Goal: Task Accomplishment & Management: Manage account settings

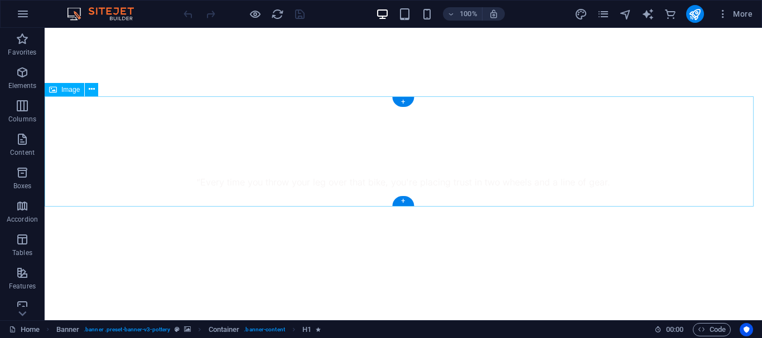
scroll to position [446, 0]
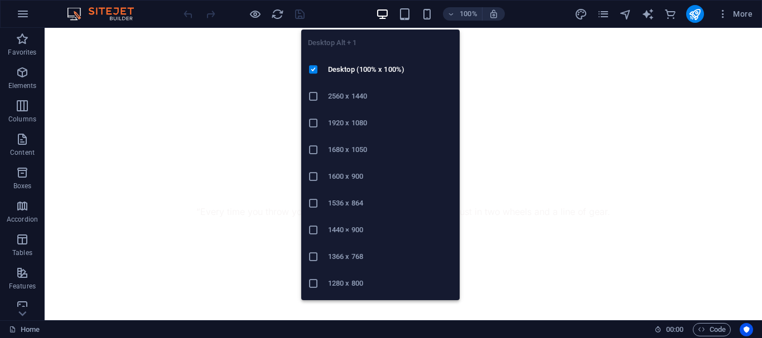
click at [361, 258] on h6 "1366 x 768" at bounding box center [390, 256] width 125 height 13
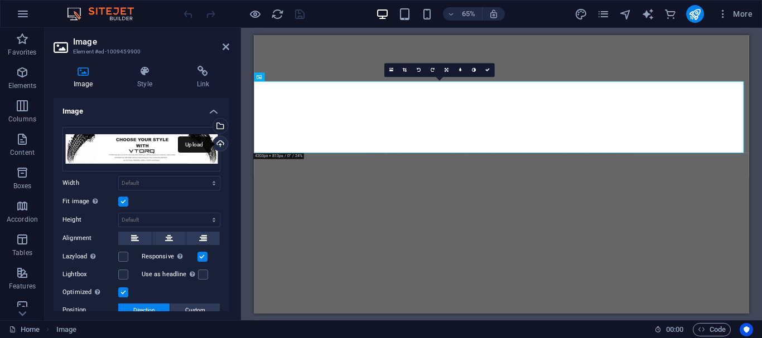
click at [217, 144] on div "Upload" at bounding box center [219, 145] width 17 height 17
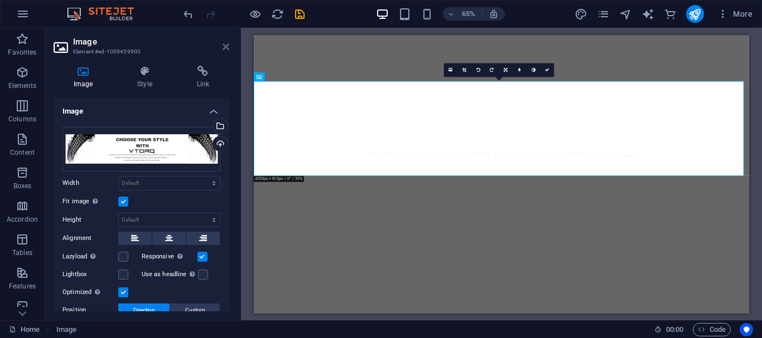
click at [226, 45] on icon at bounding box center [225, 46] width 7 height 9
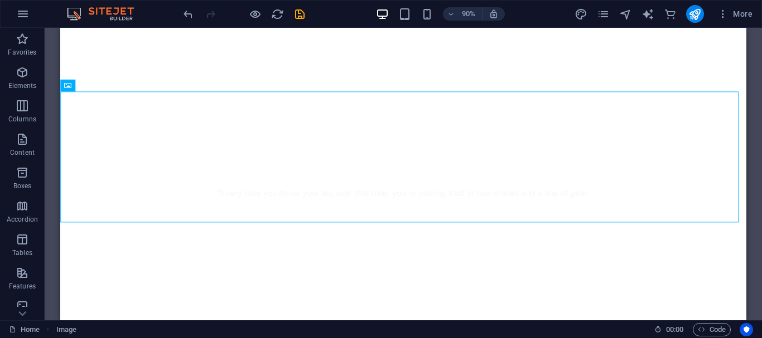
click at [308, 13] on div "90% More" at bounding box center [468, 14] width 575 height 18
click at [300, 13] on icon "save" at bounding box center [299, 14] width 13 height 13
checkbox input "false"
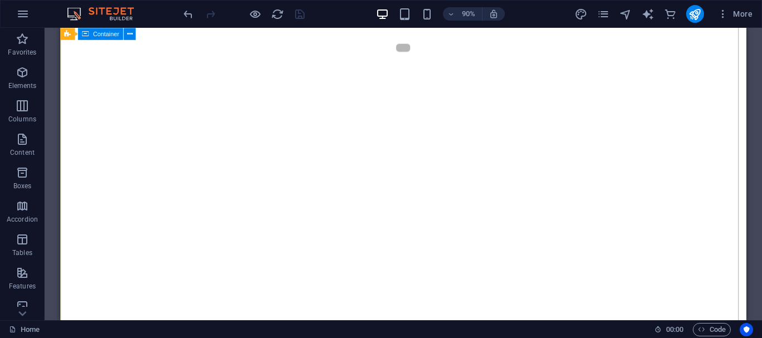
scroll to position [56, 0]
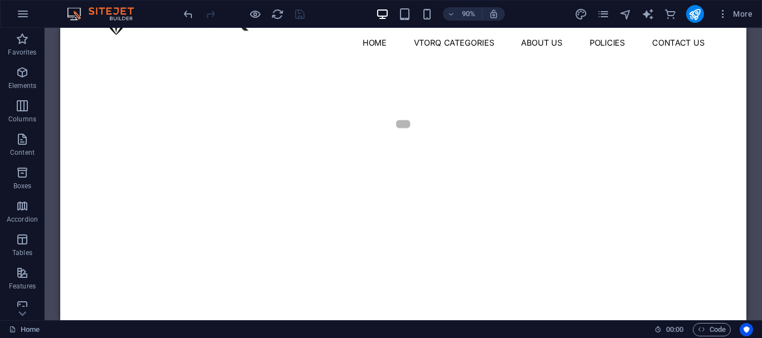
click at [710, 14] on div "More" at bounding box center [665, 14] width 182 height 18
click at [705, 17] on div "More" at bounding box center [665, 14] width 182 height 18
click at [690, 17] on icon "publish" at bounding box center [694, 14] width 13 height 13
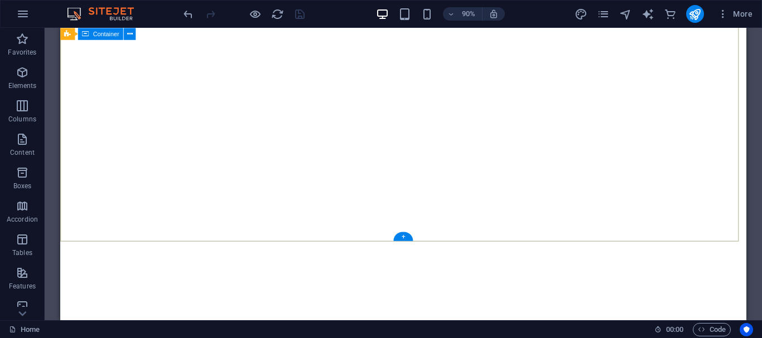
scroll to position [349, 0]
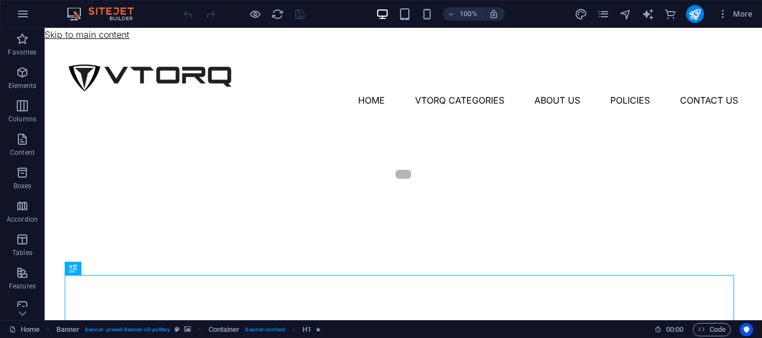
click at [112, 39] on link "Skip to main content" at bounding box center [87, 34] width 85 height 11
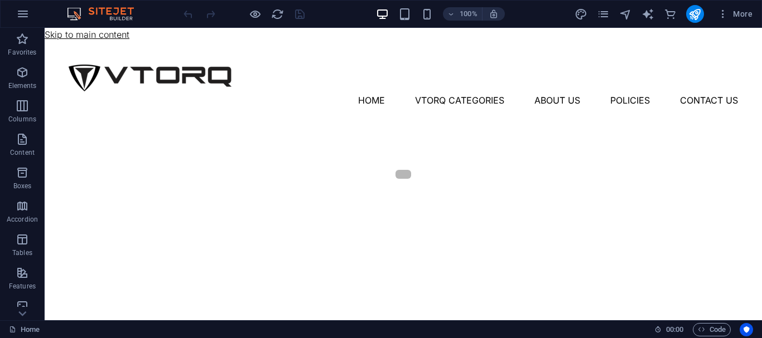
click at [112, 39] on link "Skip to main content" at bounding box center [87, 34] width 85 height 11
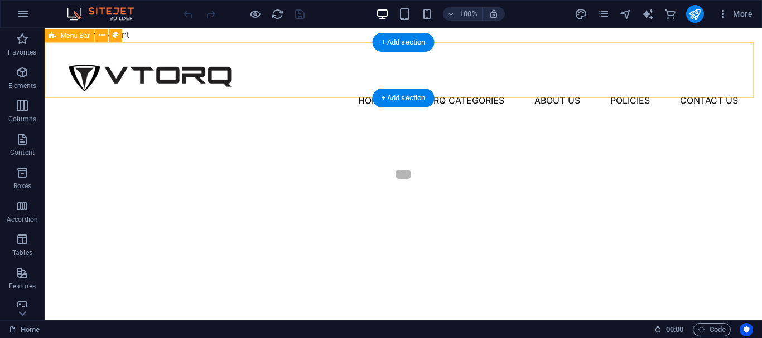
click at [155, 46] on div "Menu Home Vtorq Categories About Us Policies Contact Us" at bounding box center [403, 70] width 717 height 56
click at [155, 45] on div "Menu Home Vtorq Categories About Us Policies Contact Us" at bounding box center [403, 70] width 717 height 56
select select "px"
select select "header"
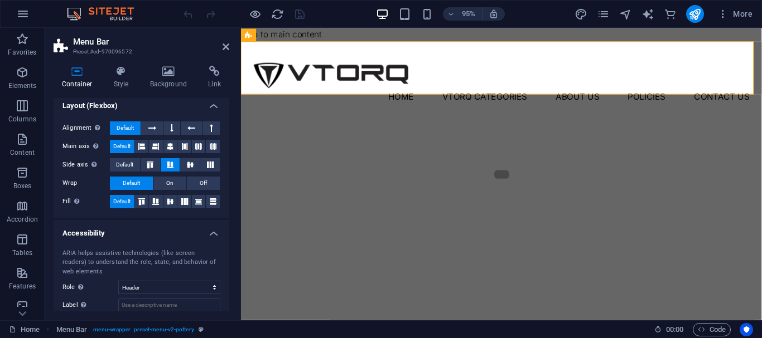
scroll to position [219, 0]
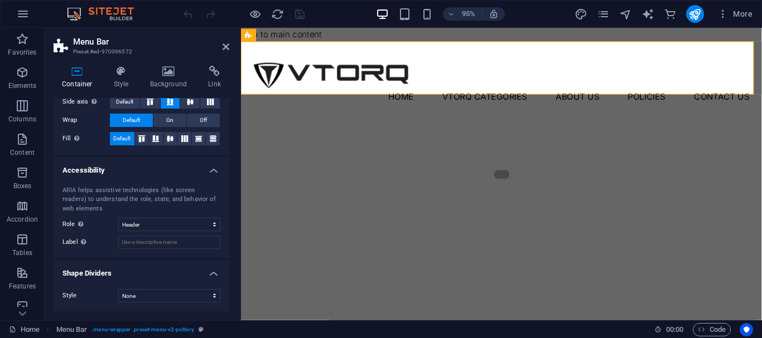
click at [141, 275] on h4 "Shape Dividers" at bounding box center [142, 270] width 176 height 20
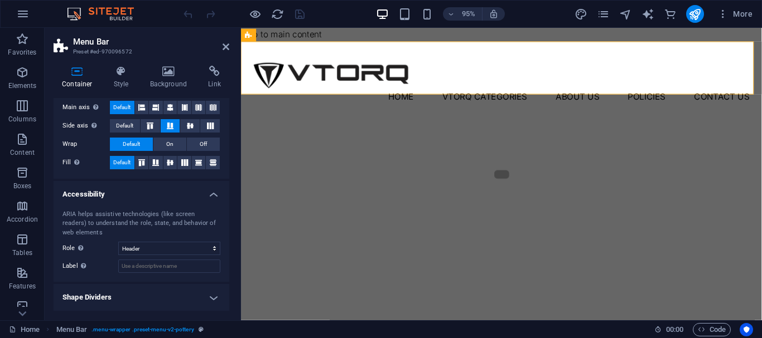
click at [171, 195] on h4 "Accessibility" at bounding box center [142, 191] width 176 height 20
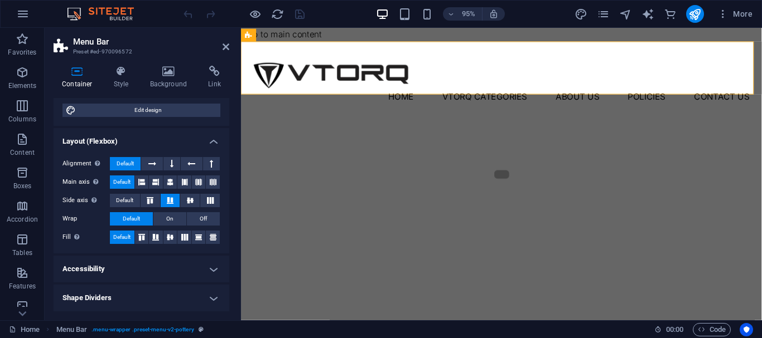
scroll to position [0, 0]
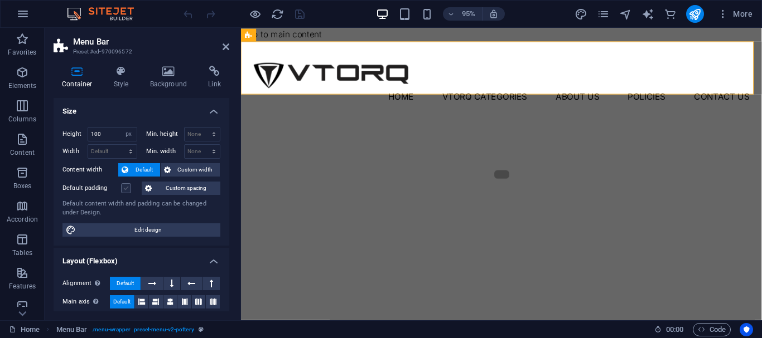
click at [126, 188] on label at bounding box center [126, 188] width 10 height 10
click at [0, 0] on input "Default padding" at bounding box center [0, 0] width 0 height 0
click at [126, 191] on label at bounding box center [126, 188] width 10 height 10
click at [0, 0] on input "Default padding" at bounding box center [0, 0] width 0 height 0
click at [224, 43] on icon at bounding box center [225, 46] width 7 height 9
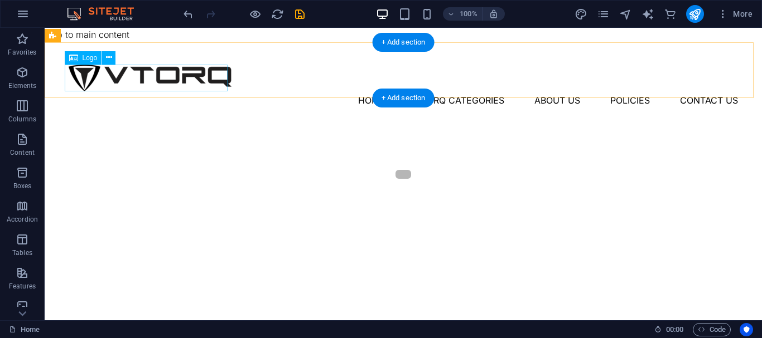
click at [204, 80] on div at bounding box center [403, 78] width 669 height 27
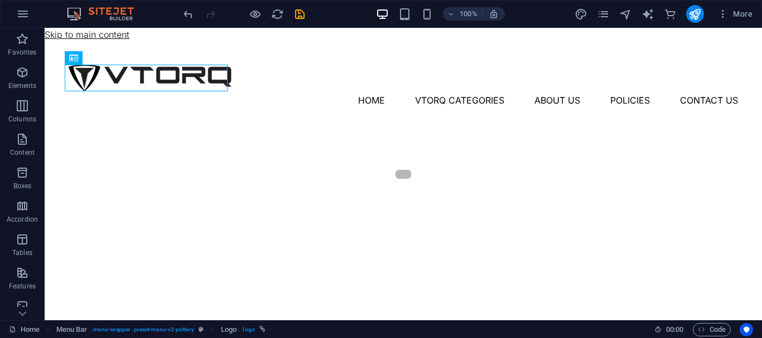
click at [98, 35] on link "Skip to main content" at bounding box center [87, 34] width 85 height 11
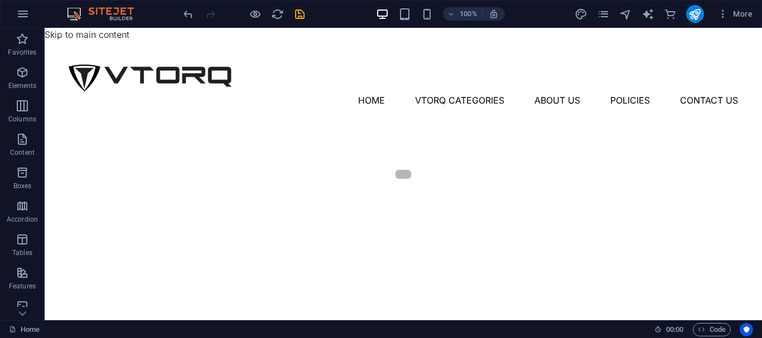
click at [6, 17] on div "100% More" at bounding box center [381, 14] width 761 height 27
click at [17, 17] on icon "button" at bounding box center [22, 13] width 13 height 13
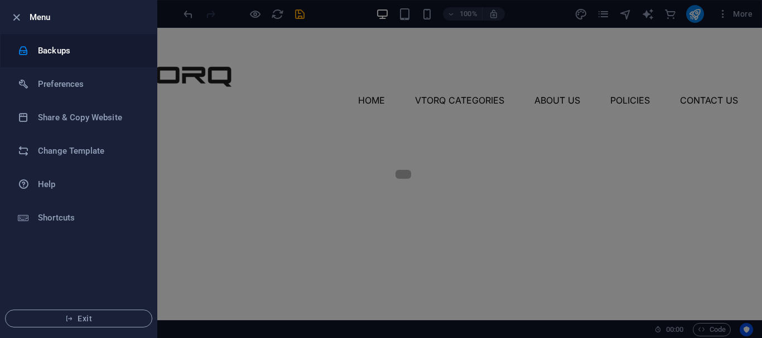
click at [68, 42] on li "Backups" at bounding box center [79, 50] width 156 height 33
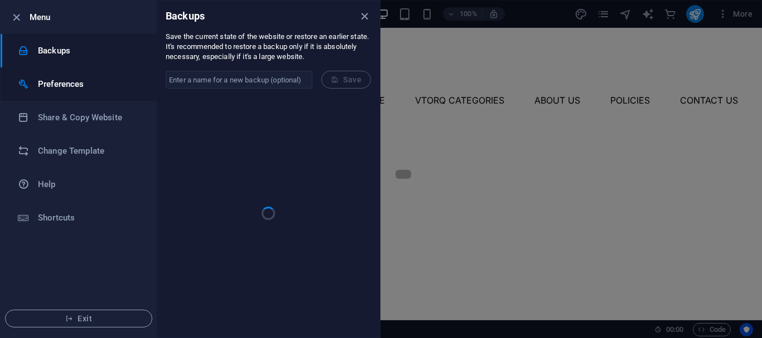
click at [72, 87] on h6 "Preferences" at bounding box center [89, 84] width 103 height 13
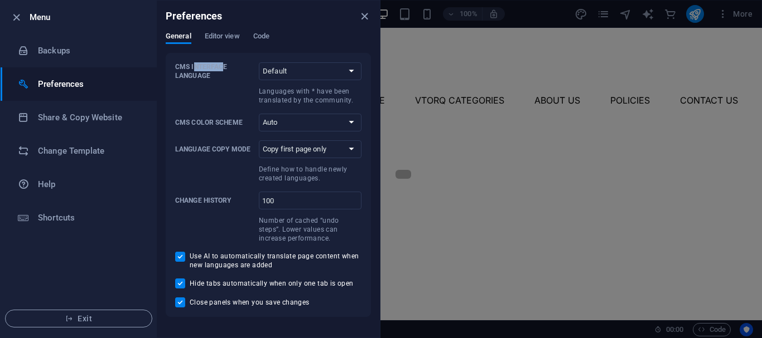
drag, startPoint x: 194, startPoint y: 66, endPoint x: 221, endPoint y: 71, distance: 27.8
click at [221, 71] on p "CMS Interface Language" at bounding box center [214, 71] width 79 height 18
click at [298, 65] on select "Default Deutsch English Español Suomi* Français Magyar Italiano Nederlands Pols…" at bounding box center [310, 71] width 103 height 18
click at [301, 46] on div "General Editor view Code" at bounding box center [268, 42] width 205 height 21
click at [244, 32] on div "General Editor view Code" at bounding box center [268, 42] width 205 height 21
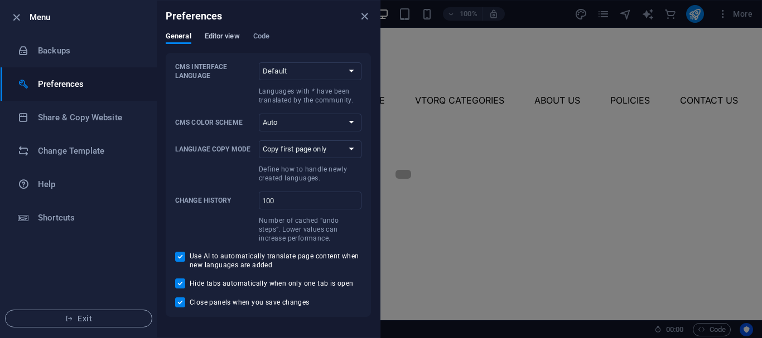
click at [217, 35] on span "Editor view" at bounding box center [222, 38] width 35 height 16
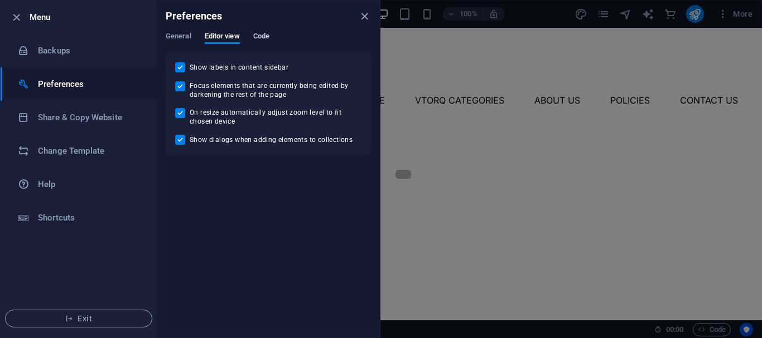
click at [266, 43] on button "Code" at bounding box center [261, 38] width 16 height 12
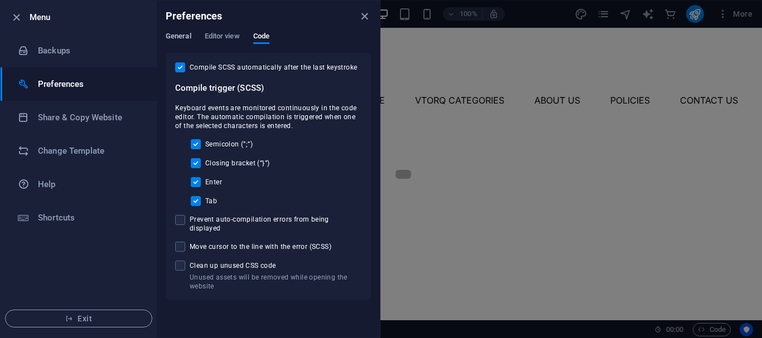
click at [180, 37] on span "General" at bounding box center [179, 38] width 26 height 16
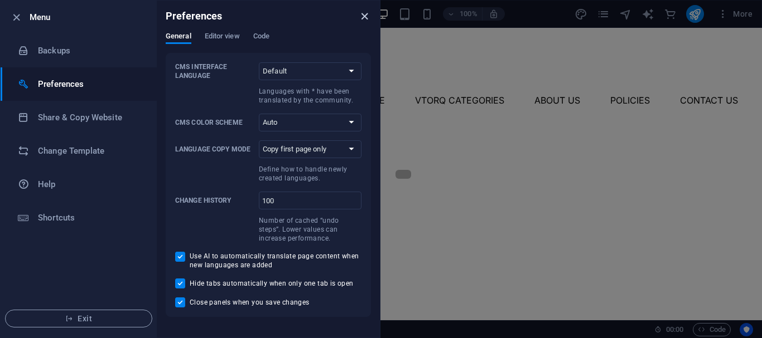
click at [370, 18] on icon "close" at bounding box center [364, 16] width 13 height 13
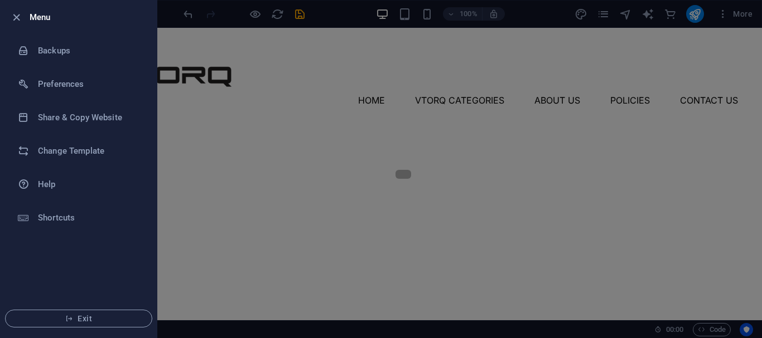
click at [169, 206] on div at bounding box center [381, 169] width 762 height 338
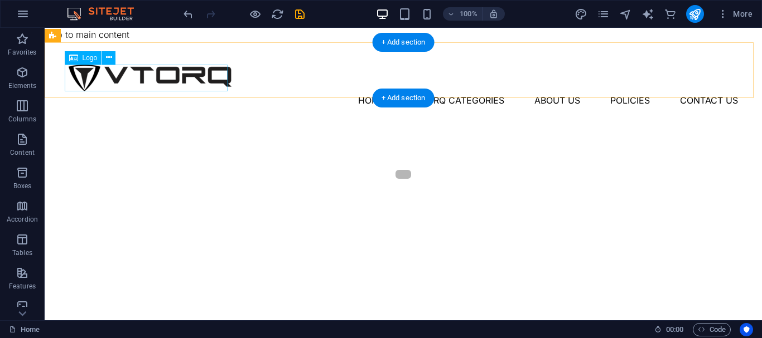
click at [214, 84] on div at bounding box center [403, 78] width 669 height 27
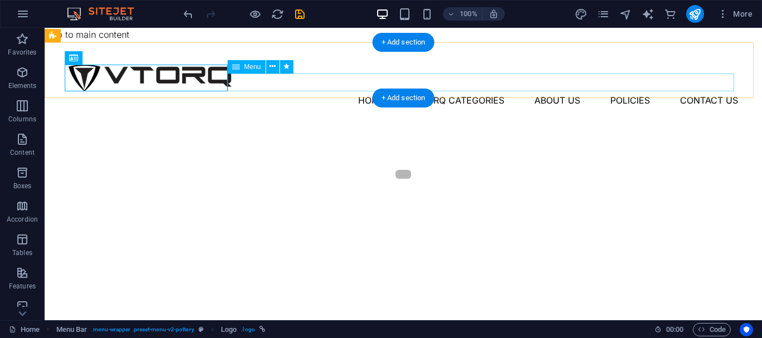
click at [292, 91] on nav "Home Vtorq Categories About Us Policies Contact Us" at bounding box center [403, 100] width 669 height 18
